Goal: Feedback & Contribution: Submit feedback/report problem

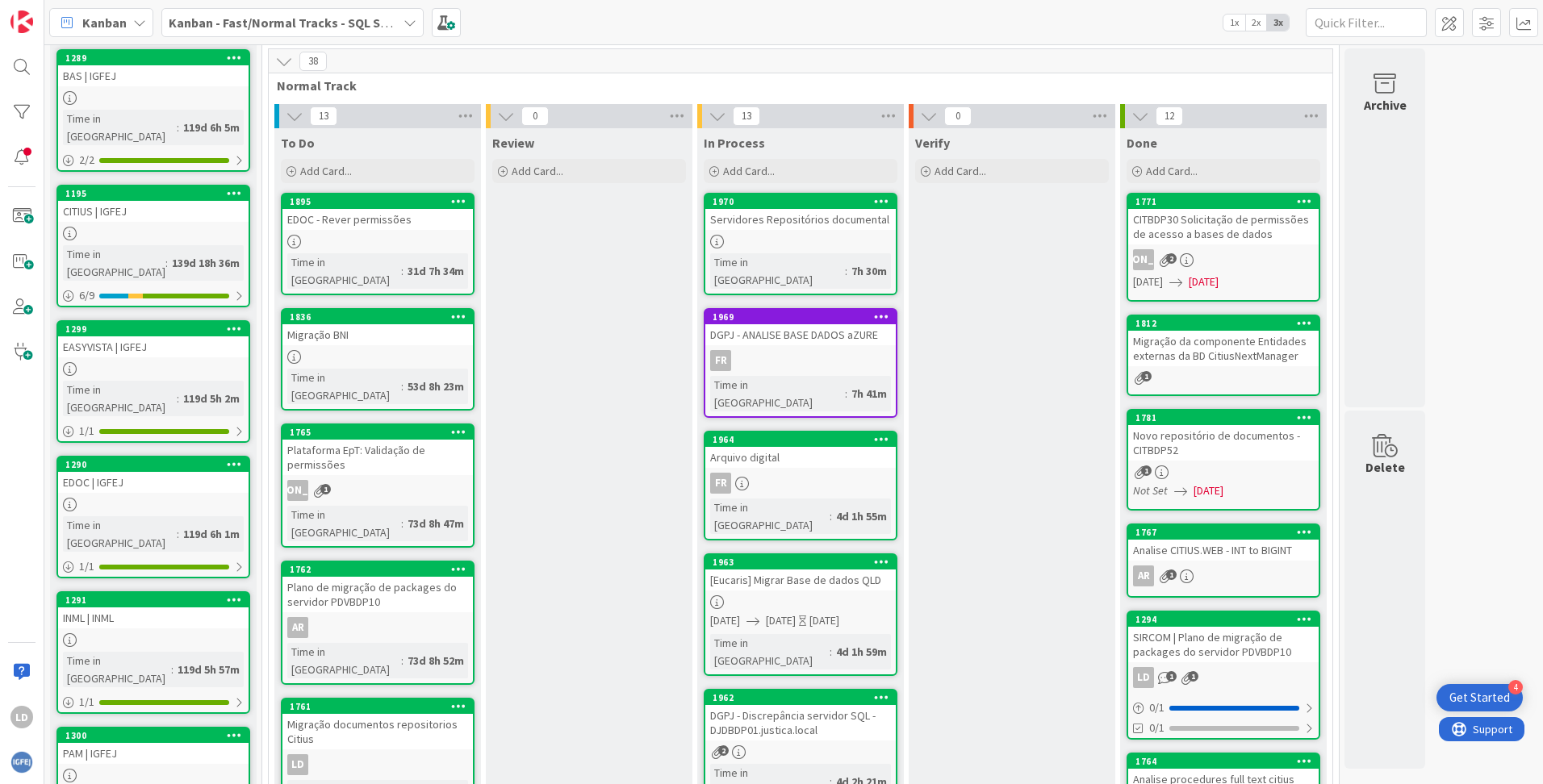
scroll to position [81, 0]
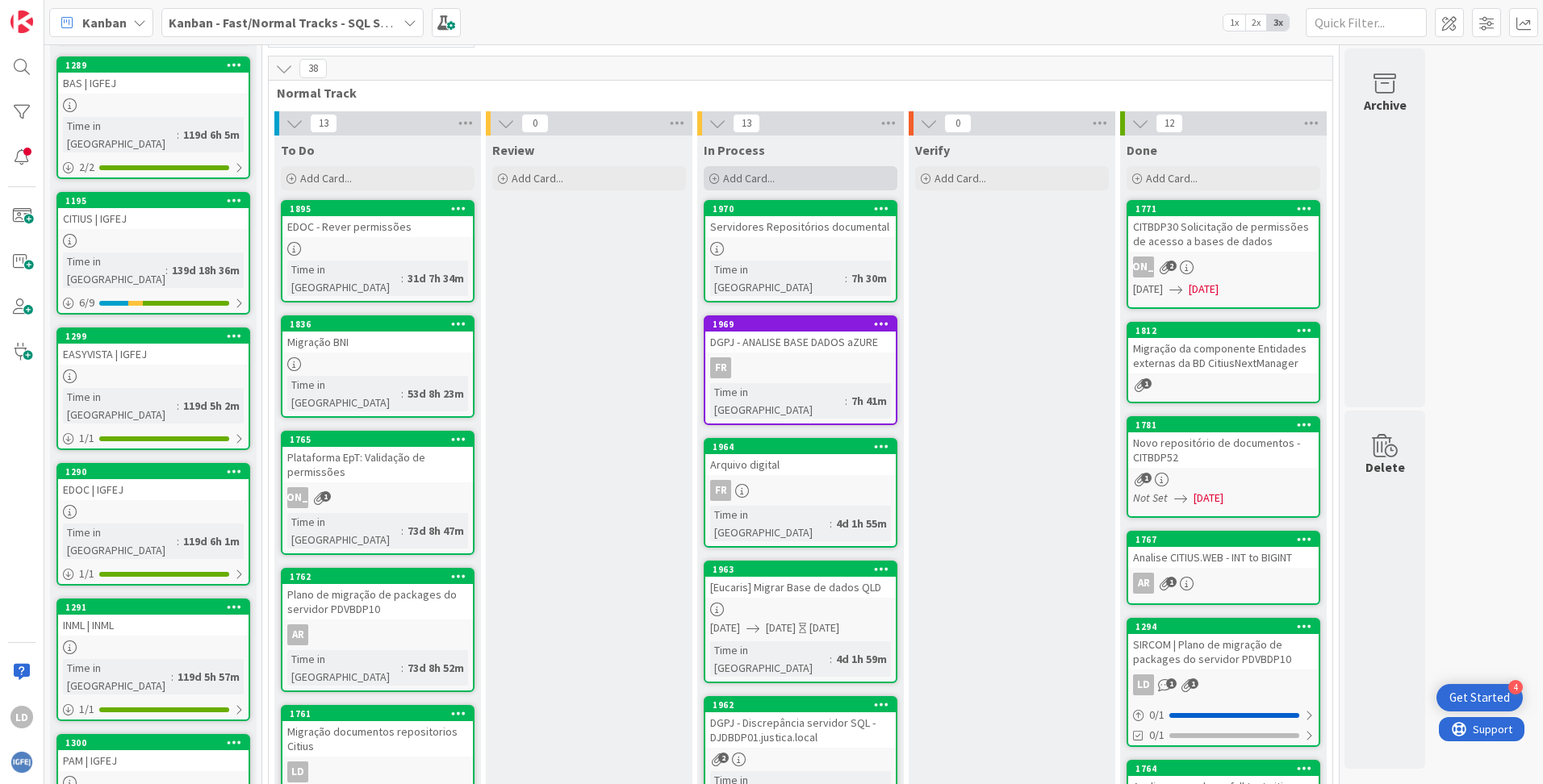
click at [718, 174] on icon at bounding box center [713, 179] width 9 height 9
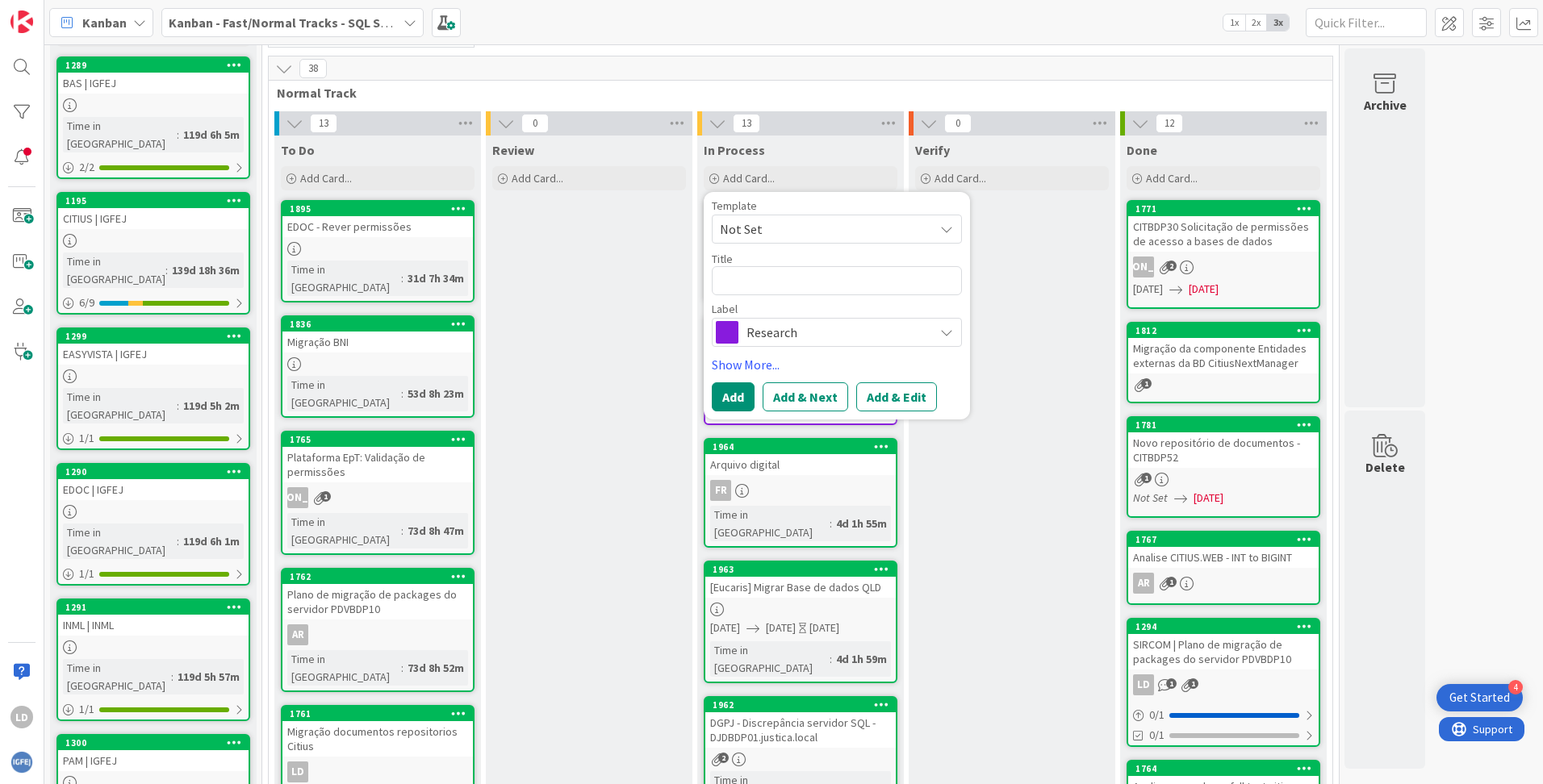
click at [791, 330] on span "Research" at bounding box center [836, 332] width 179 height 23
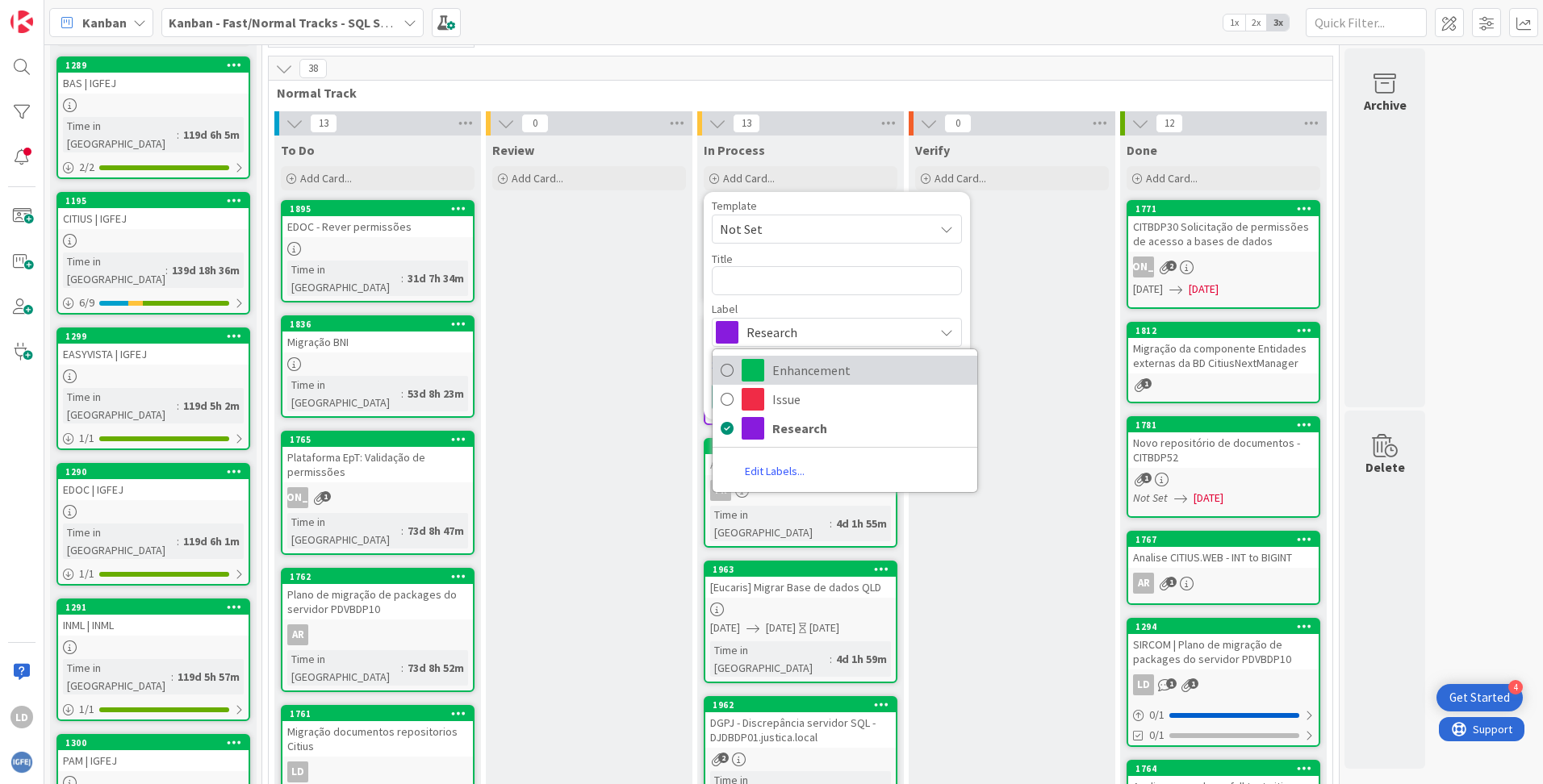
click at [782, 367] on span "Enhancement" at bounding box center [871, 370] width 197 height 24
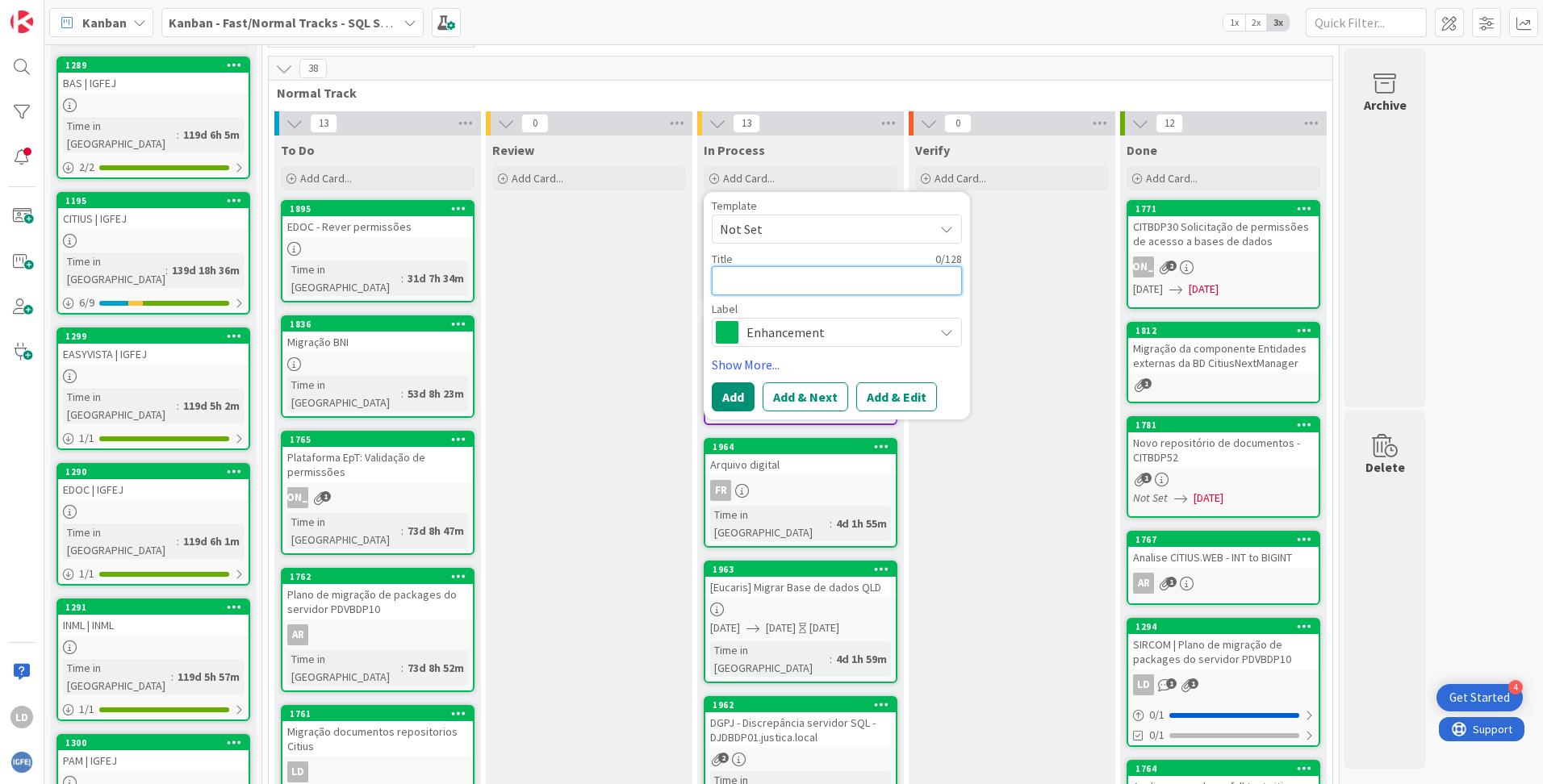
click at [765, 279] on textarea at bounding box center [836, 280] width 250 height 29
type textarea "x"
type textarea "M"
type textarea "x"
type textarea "Ma"
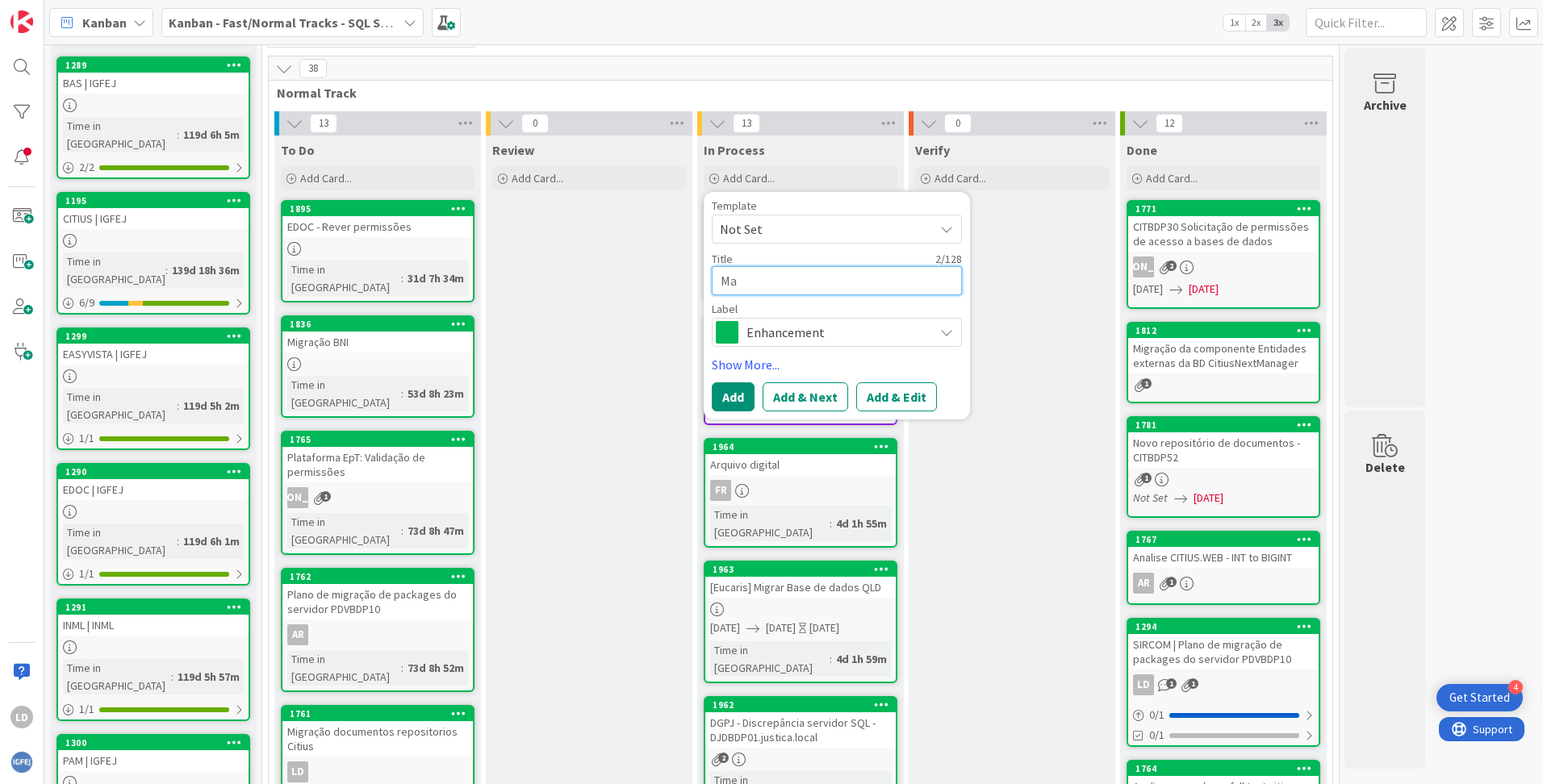
type textarea "x"
type textarea "Mag"
type textarea "x"
type textarea "Magb"
type textarea "x"
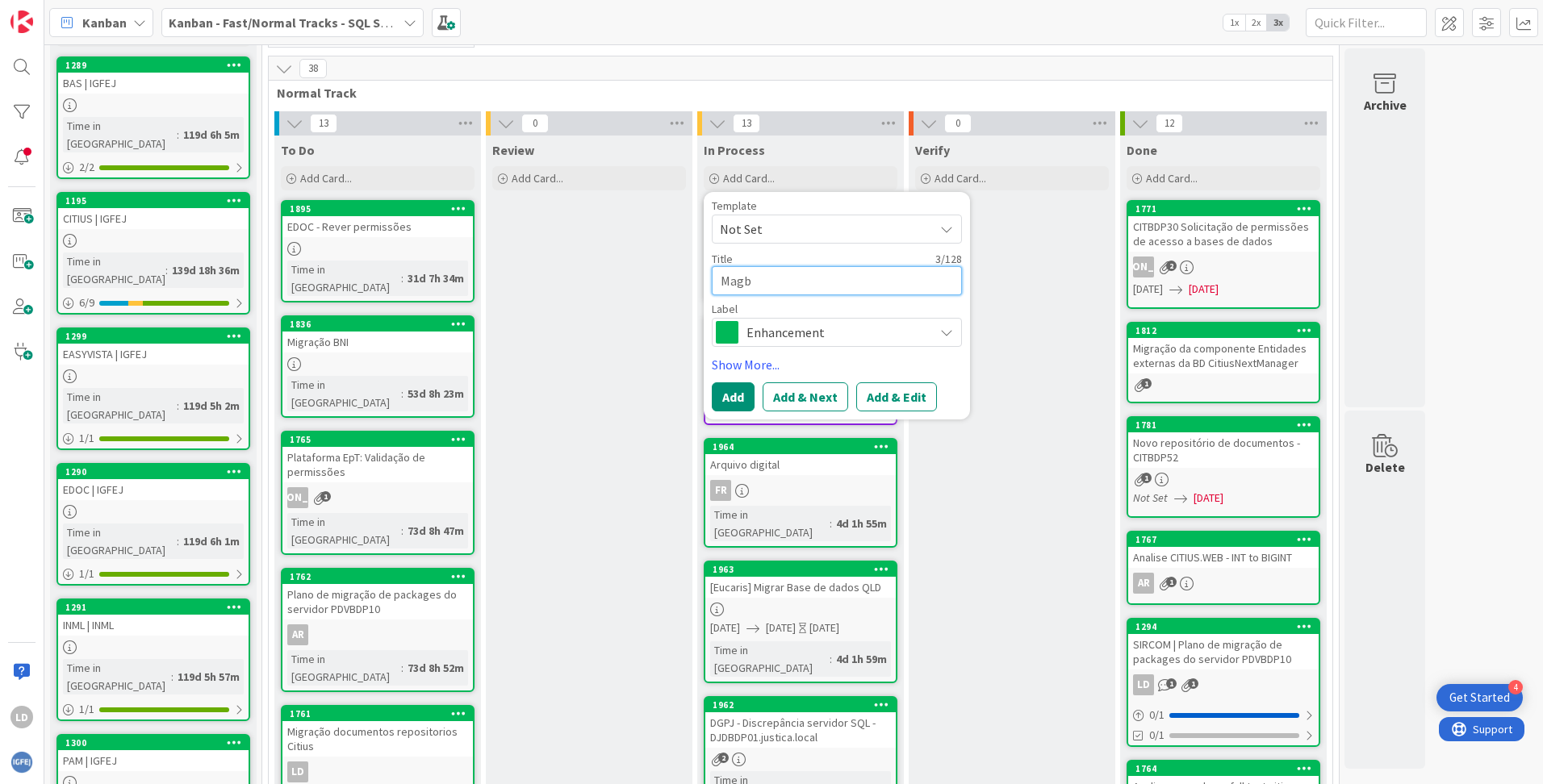
type textarea "Magbd"
type textarea "x"
type textarea "Magbdp"
type textarea "x"
type textarea "Magbdp0"
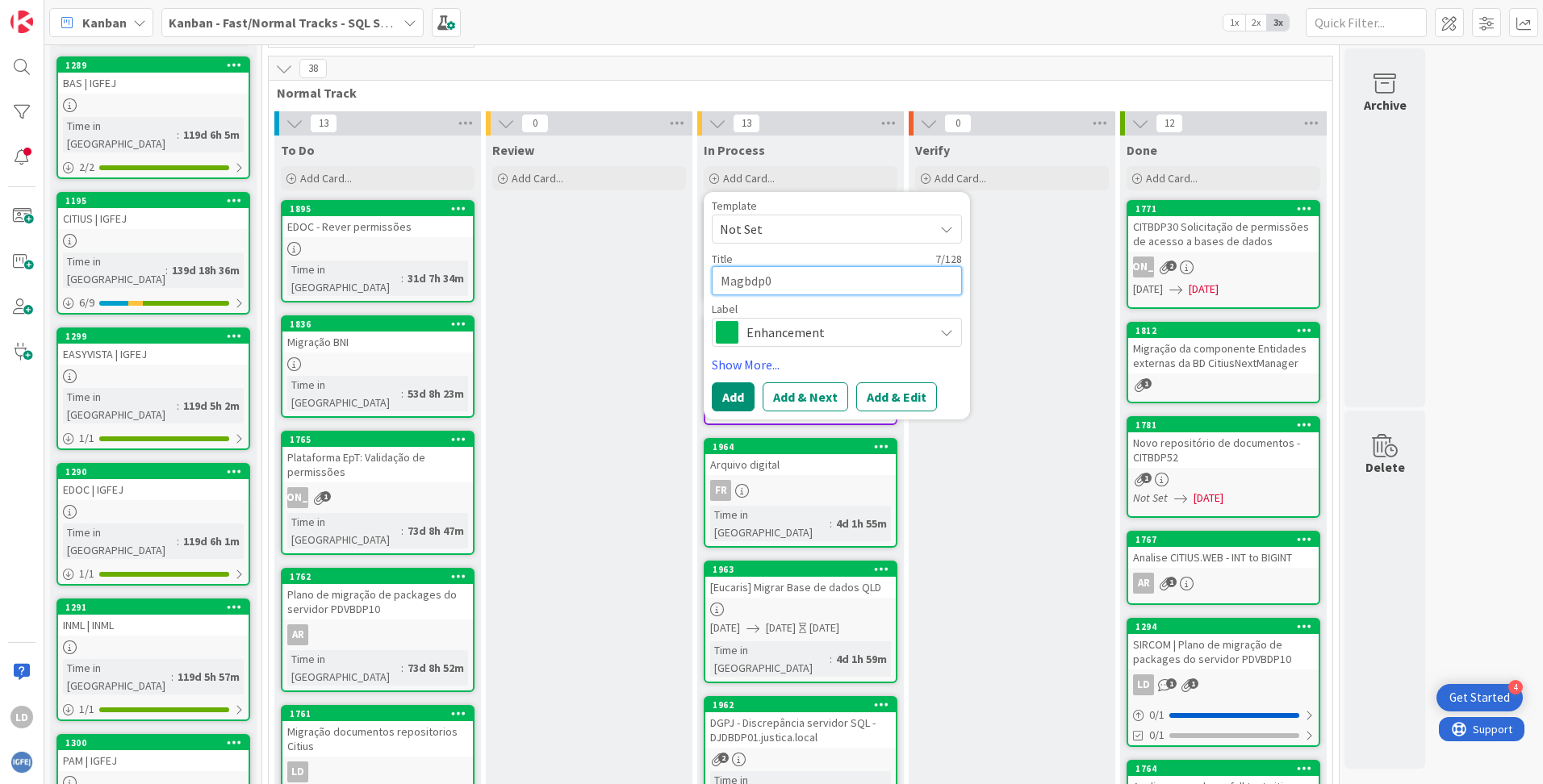
type textarea "x"
type textarea "Magbdp01"
type textarea "x"
type textarea "Magbdp01"
type textarea "x"
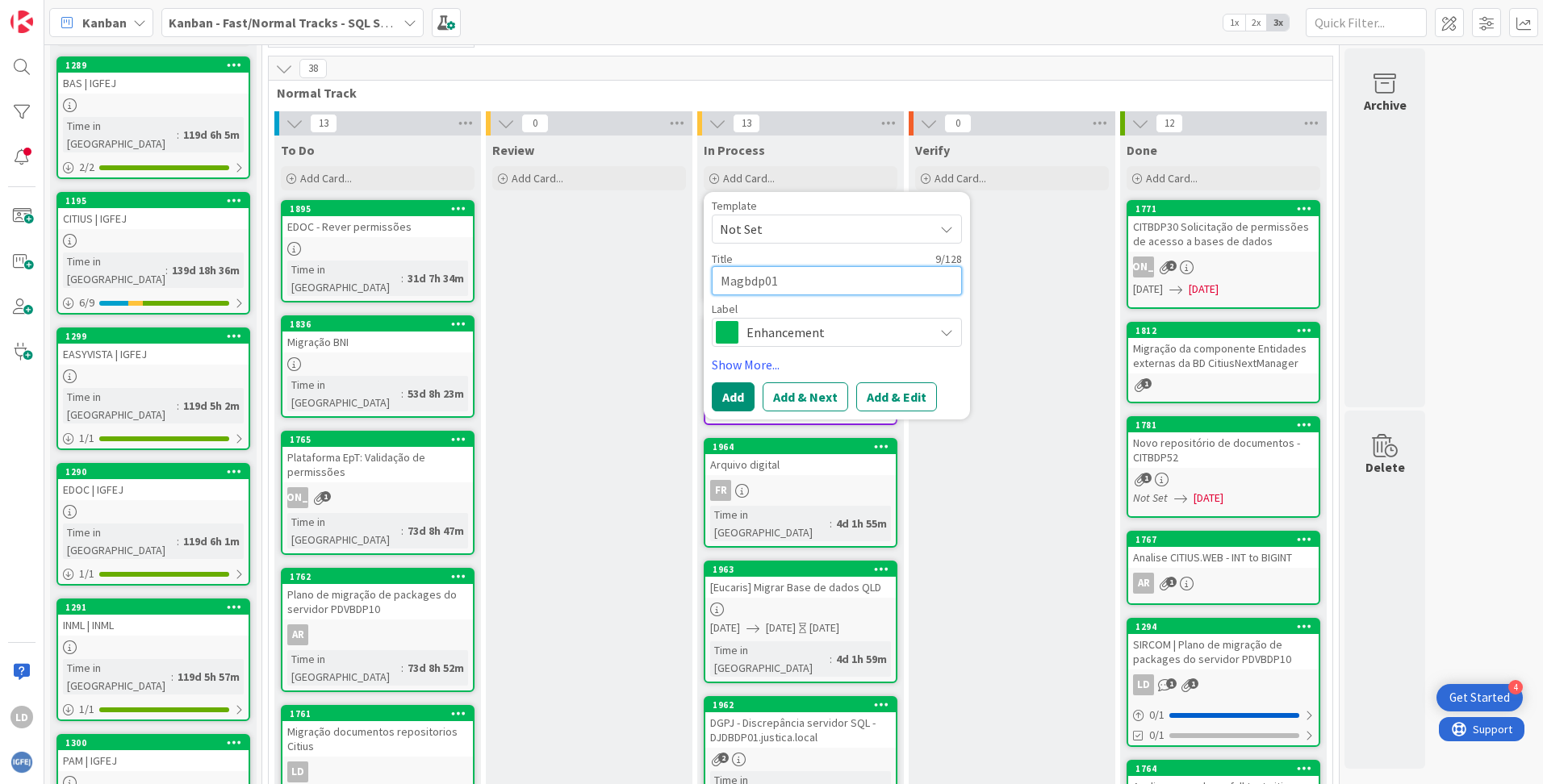
type textarea "Magbdp01 -"
type textarea "x"
type textarea "Magbdp01 -"
type textarea "x"
type textarea "Magbdp01 - ve"
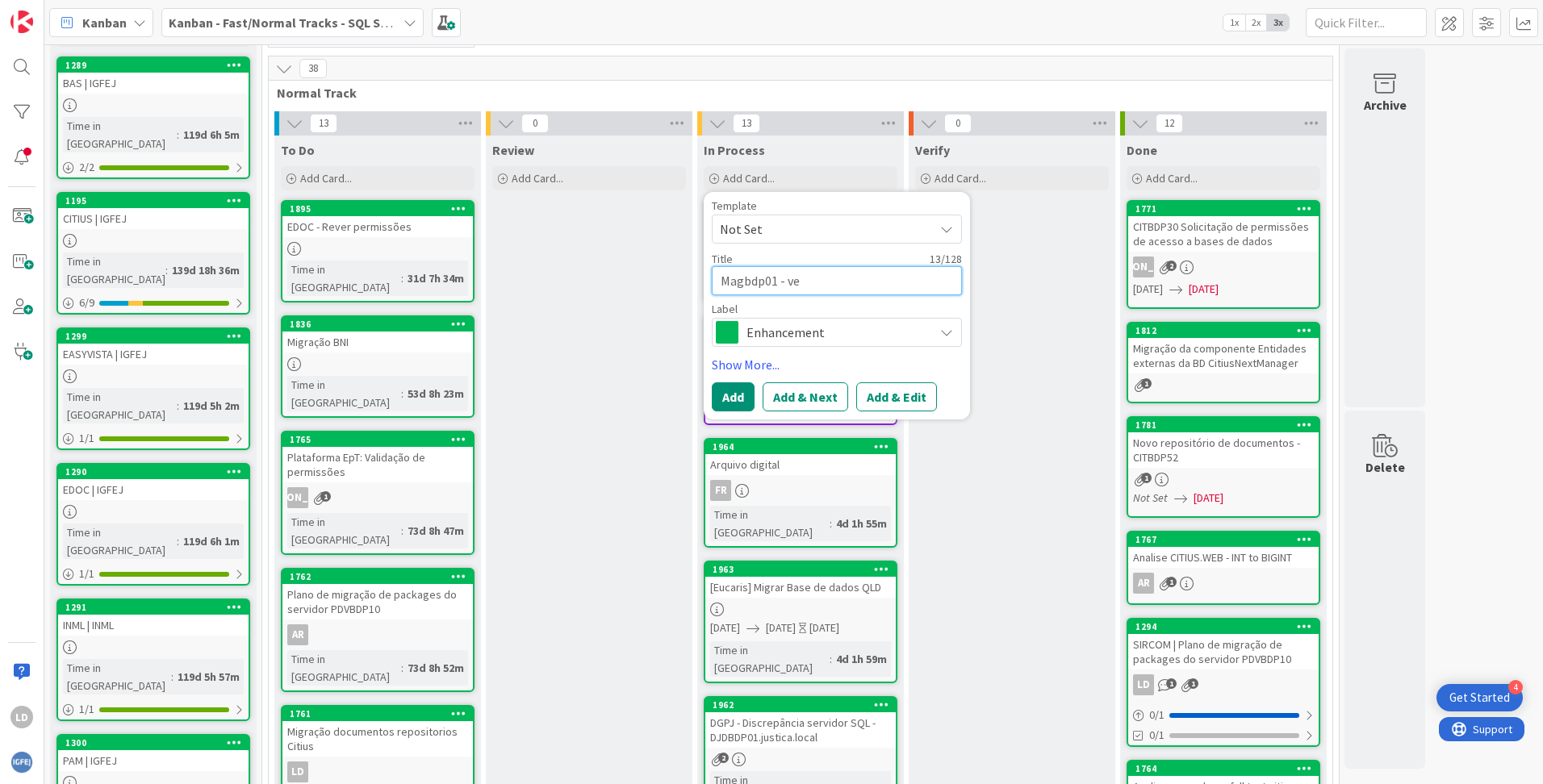
type textarea "x"
type textarea "Magbdp01 - ver"
type textarea "x"
type textarea "Magbdp01 - ver"
type textarea "x"
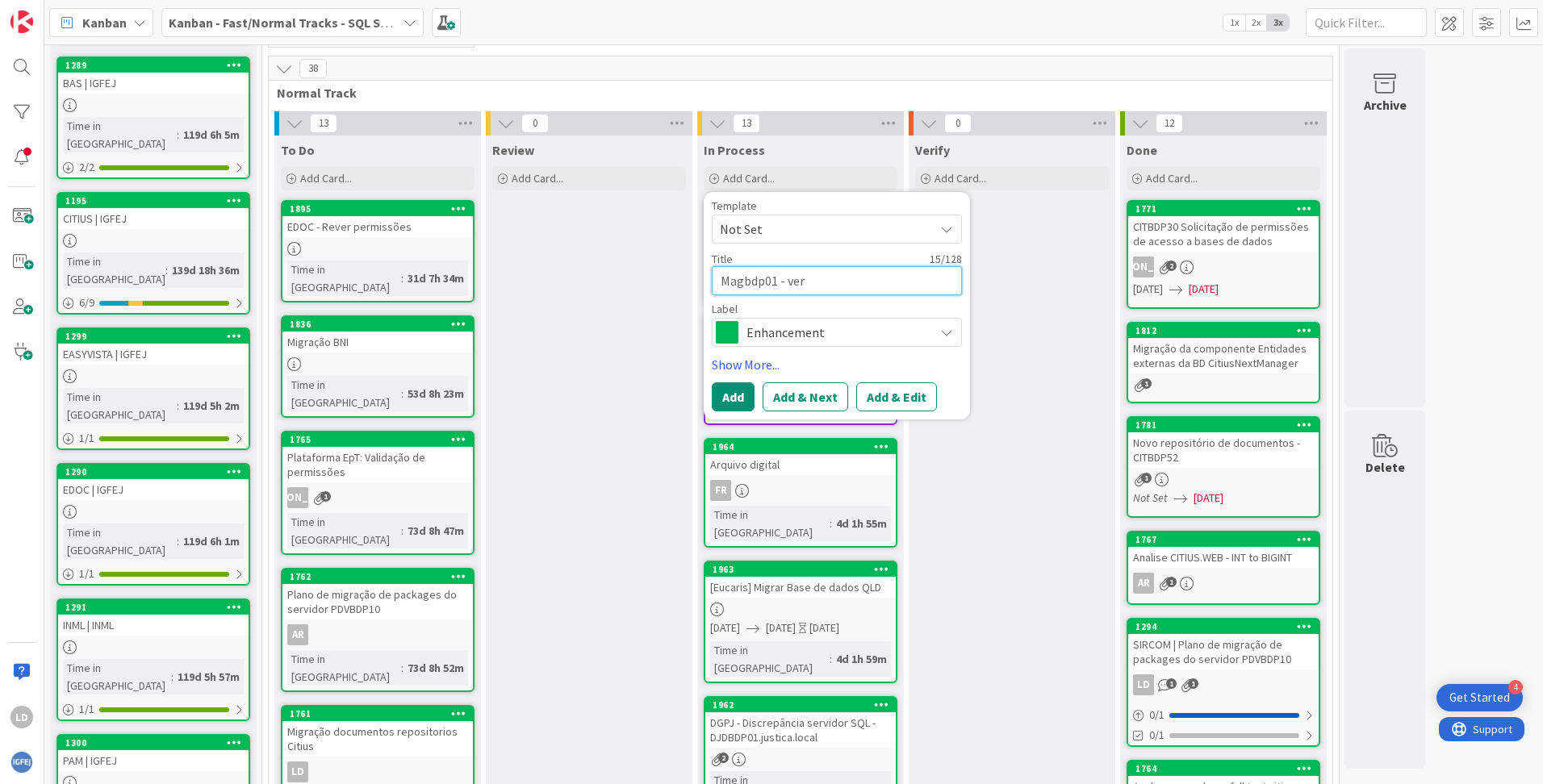
type textarea "Magbdp01 - ver e"
type textarea "x"
type textarea "Magbdp01 - ver es"
type textarea "x"
type textarea "Magbdp01 - ver esp"
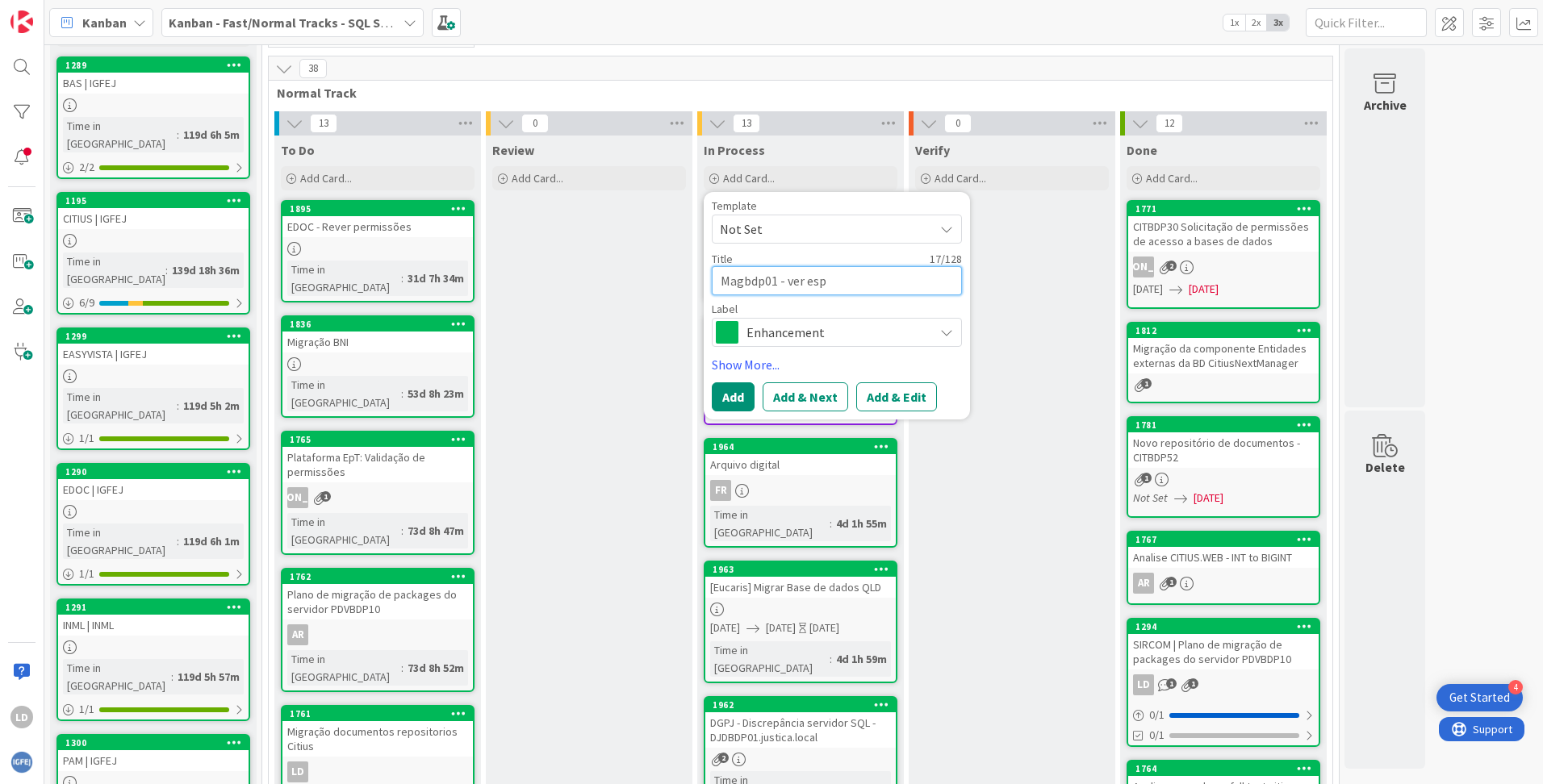
type textarea "x"
type textarea "Magbdp01 - ver espa"
type textarea "x"
type textarea "Magbdp01 - ver espaç"
type textarea "x"
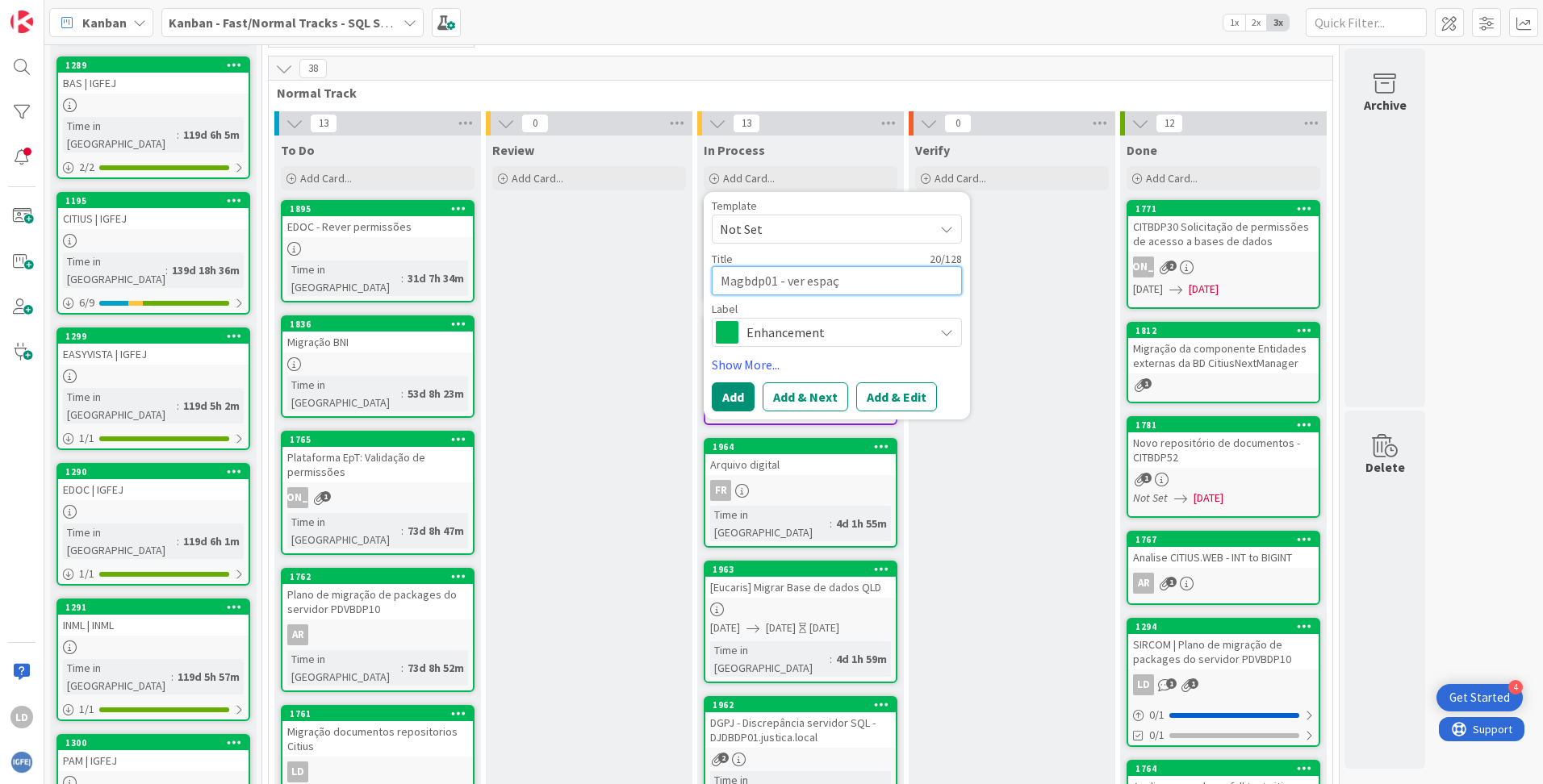
type textarea "Magbdp01 - ver espaço"
type textarea "x"
type textarea "Magbdp01 - ver espaços"
type textarea "x"
type textarea "Magbdp01 - ver espaços"
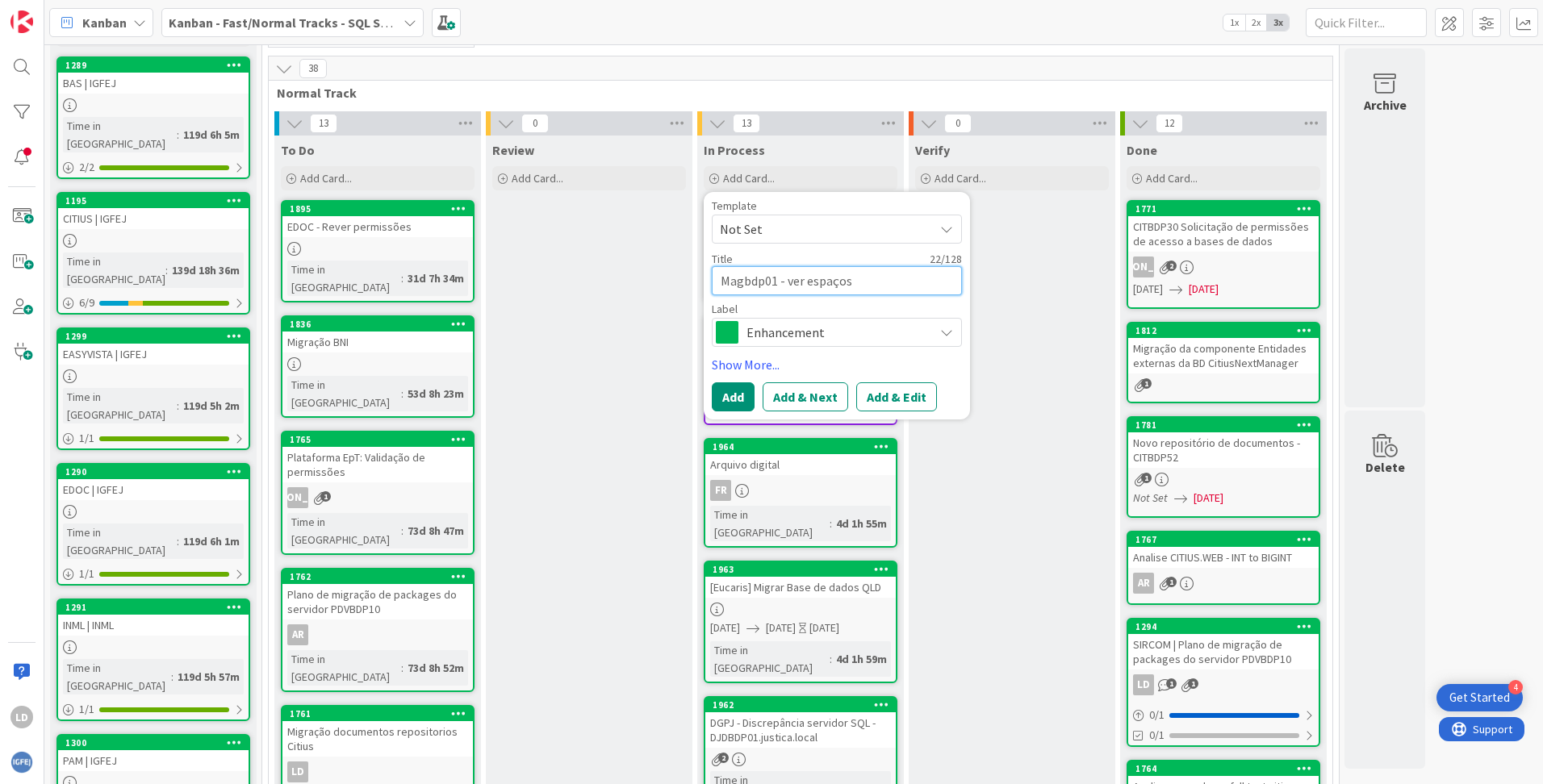
type textarea "x"
type textarea "Magbdp01 - ver espaços d"
type textarea "x"
type textarea "Magbdp01 - ver espaços de"
type textarea "x"
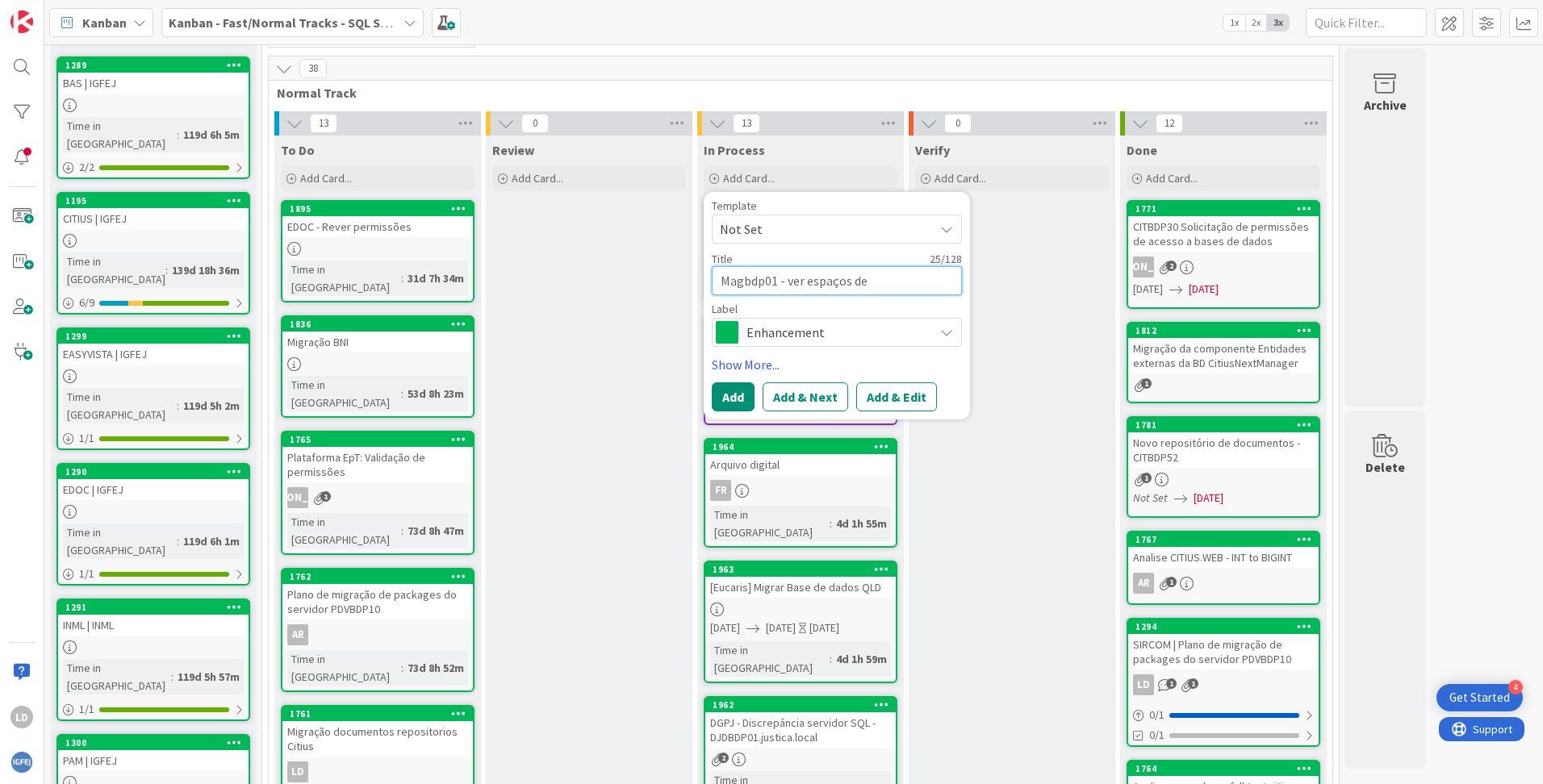
type textarea "Magbdp01 - ver espaços de"
type textarea "x"
type textarea "Magbdp01 - ver espaços de d"
type textarea "x"
type textarea "Magbdp01 - ver espaços de da"
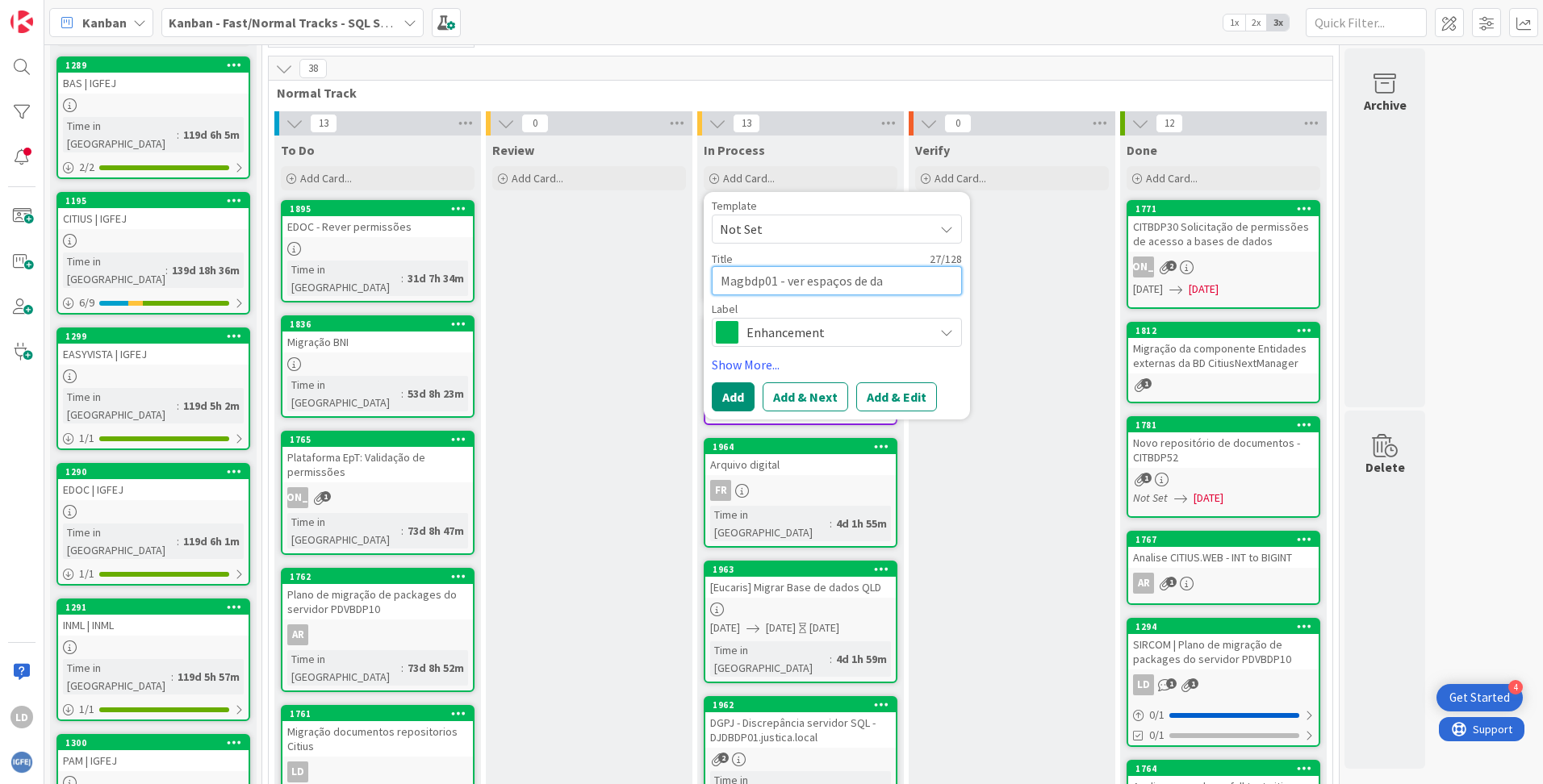
type textarea "x"
type textarea "Magbdp01 - ver espaços de dat"
type textarea "x"
type textarea "Magbdp01 - ver espaços de data"
click at [734, 393] on button "Add" at bounding box center [733, 397] width 43 height 29
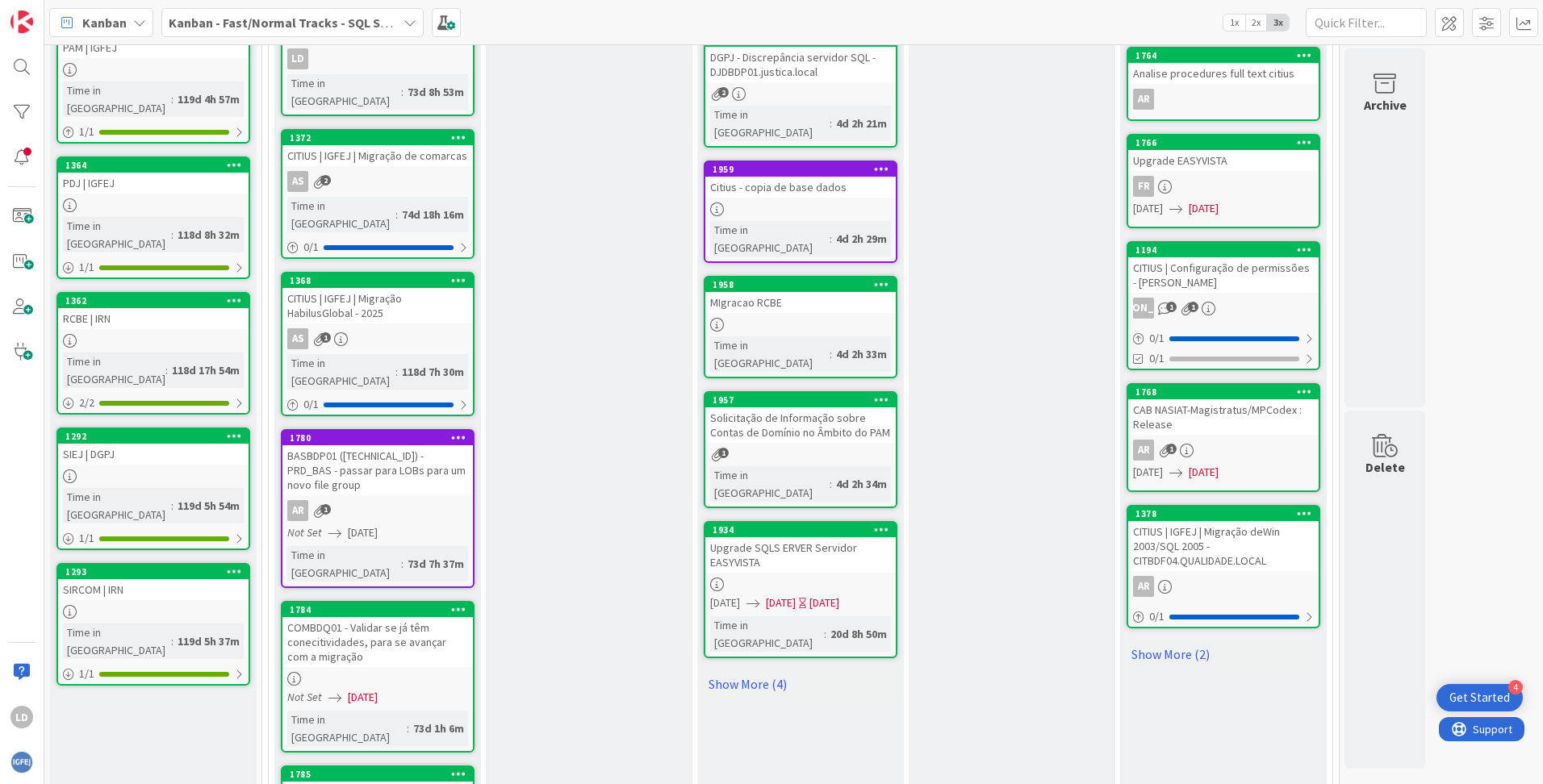
scroll to position [799, 0]
